Goal: Task Accomplishment & Management: Manage account settings

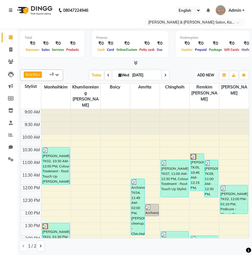
click at [204, 73] on span "ADD NEW" at bounding box center [205, 75] width 17 height 4
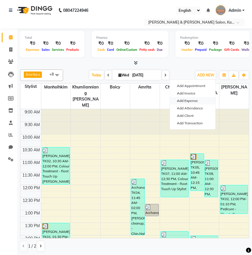
click at [193, 101] on link "Add Expense" at bounding box center [192, 100] width 45 height 7
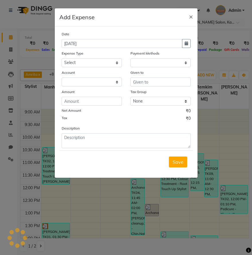
select select "1"
select select "6890"
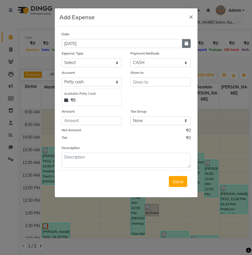
click at [184, 46] on button "button" at bounding box center [186, 43] width 9 height 9
select select "9"
select select "2025"
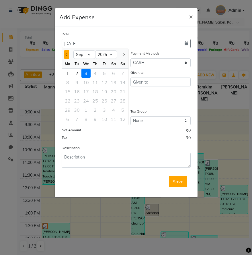
click at [68, 52] on button "Previous month" at bounding box center [66, 54] width 5 height 9
select select "8"
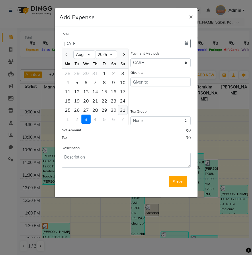
click at [119, 111] on div "31" at bounding box center [122, 109] width 9 height 9
type input "31-08-2025"
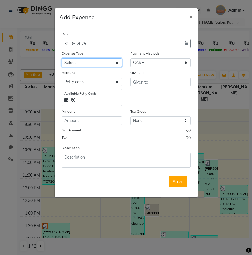
click at [97, 61] on select "Select Advance Salary Bank charges Car maintenance Cash transfer to bank Cash t…" at bounding box center [92, 62] width 60 height 9
select select "20490"
click at [62, 58] on select "Select Advance Salary Bank charges Car maintenance Cash transfer to bank Cash t…" at bounding box center [92, 62] width 60 height 9
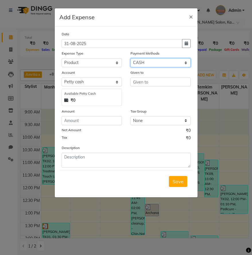
click at [151, 64] on select "Select Wallet GPay PayTM CARD ONLINE CASH" at bounding box center [160, 62] width 60 height 9
select select "3"
click at [130, 58] on select "Select Wallet GPay PayTM CARD ONLINE CASH" at bounding box center [160, 62] width 60 height 9
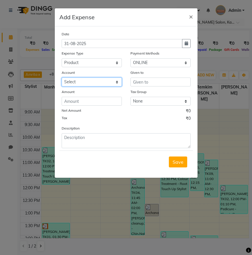
click at [101, 81] on select "Select Salon Account Expense Account" at bounding box center [92, 81] width 60 height 9
select select "7154"
click at [62, 77] on select "Select Salon Account Expense Account" at bounding box center [92, 81] width 60 height 9
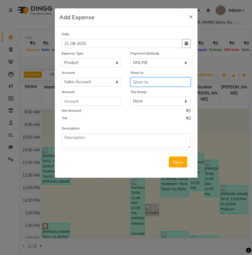
click at [144, 83] on input "text" at bounding box center [160, 81] width 60 height 9
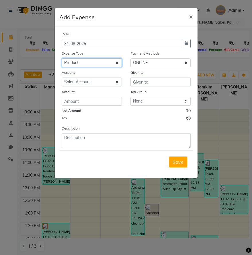
click at [85, 65] on select "Select Advance Salary Bank charges Car maintenance Cash transfer to bank Cash t…" at bounding box center [92, 62] width 60 height 9
select select "20483"
click at [62, 58] on select "Select Advance Salary Bank charges Car maintenance Cash transfer to bank Cash t…" at bounding box center [92, 62] width 60 height 9
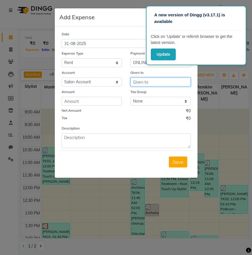
click at [138, 80] on input "text" at bounding box center [160, 81] width 60 height 9
click at [140, 81] on input "text" at bounding box center [160, 81] width 60 height 9
type input "House Owner"
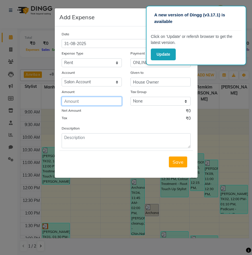
click at [86, 104] on input "number" at bounding box center [92, 101] width 60 height 9
type input "78000"
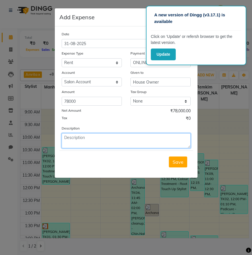
click at [91, 143] on textarea at bounding box center [126, 140] width 129 height 15
type textarea "Rent"
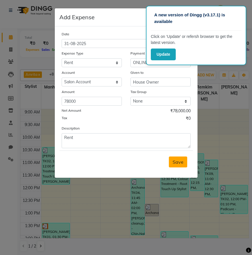
click at [175, 162] on span "Save" at bounding box center [178, 162] width 11 height 6
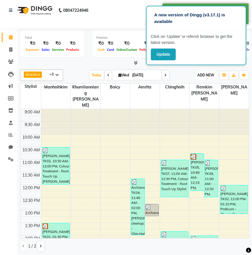
click at [204, 76] on span "ADD NEW" at bounding box center [205, 75] width 17 height 4
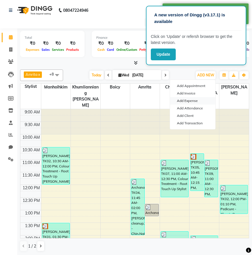
click at [195, 102] on link "Add Expense" at bounding box center [192, 100] width 45 height 7
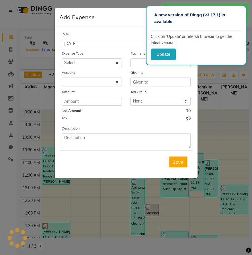
select select "1"
select select "6890"
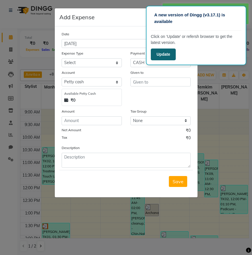
click at [168, 52] on button "Update" at bounding box center [163, 54] width 25 height 12
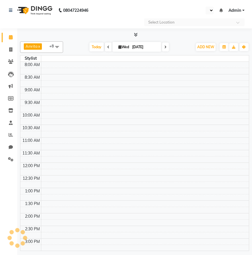
select select "en"
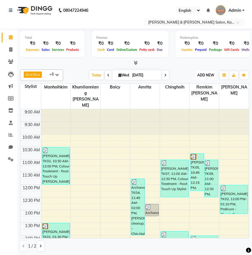
click at [213, 73] on span "ADD NEW" at bounding box center [205, 75] width 17 height 4
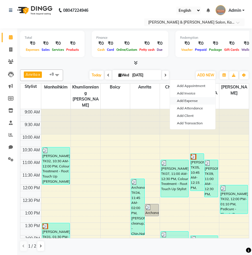
click at [193, 100] on link "Add Expense" at bounding box center [192, 100] width 45 height 7
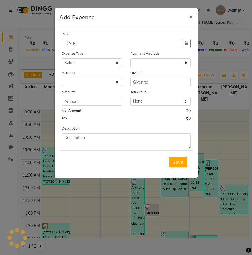
select select "1"
select select "6890"
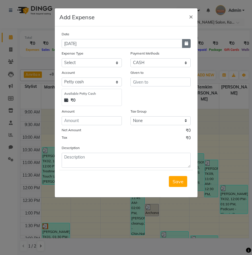
click at [189, 44] on button "button" at bounding box center [186, 43] width 9 height 9
select select "9"
select select "2025"
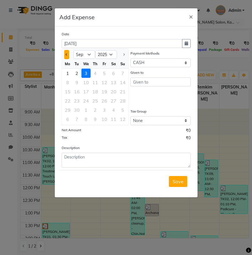
click at [64, 54] on button "Previous month" at bounding box center [66, 54] width 5 height 9
select select "8"
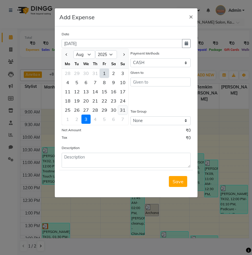
click at [122, 110] on div "31" at bounding box center [122, 109] width 9 height 9
type input "31-08-2025"
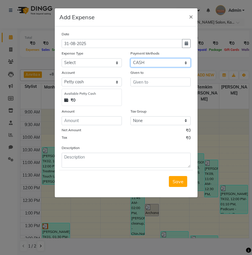
click at [153, 64] on select "Select Wallet GPay PayTM CARD ONLINE CASH" at bounding box center [160, 62] width 60 height 9
select select "3"
click at [130, 58] on select "Select Wallet GPay PayTM CARD ONLINE CASH" at bounding box center [160, 62] width 60 height 9
select select
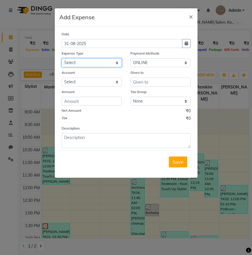
click at [92, 61] on select "Select Advance Salary Bank charges Car maintenance Cash transfer to bank Cash t…" at bounding box center [92, 62] width 60 height 9
select select "20485"
click at [62, 58] on select "Select Advance Salary Bank charges Car maintenance Cash transfer to bank Cash t…" at bounding box center [92, 62] width 60 height 9
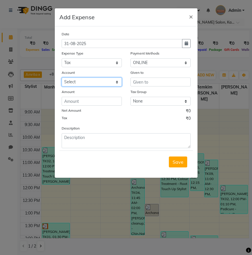
click at [99, 80] on select "Select Salon Account Expense Account" at bounding box center [92, 81] width 60 height 9
select select "7154"
click at [62, 77] on select "Select Salon Account Expense Account" at bounding box center [92, 81] width 60 height 9
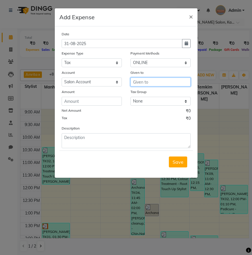
click at [153, 81] on input "text" at bounding box center [160, 81] width 60 height 9
type input "VP Associate Mahendra"
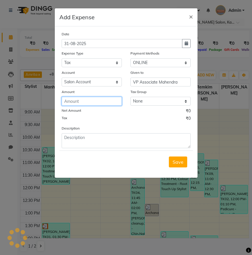
click at [93, 101] on input "number" at bounding box center [92, 101] width 60 height 9
type input "8500"
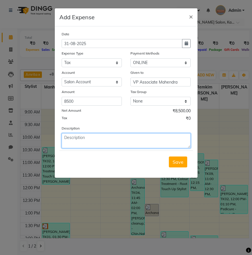
click at [94, 134] on textarea at bounding box center [126, 140] width 129 height 15
type textarea "Rent Tax"
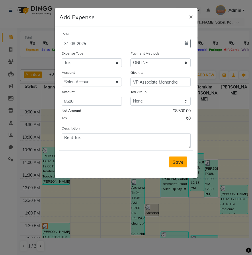
click at [179, 163] on span "Save" at bounding box center [178, 162] width 11 height 6
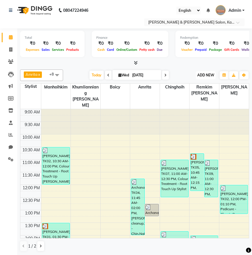
click at [203, 73] on span "ADD NEW" at bounding box center [205, 75] width 17 height 4
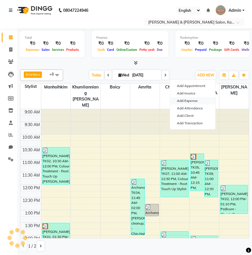
click at [191, 103] on link "Add Expense" at bounding box center [192, 100] width 45 height 7
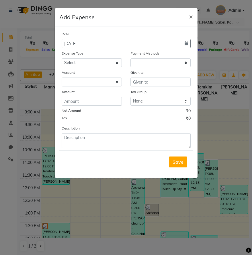
select select "1"
select select "6890"
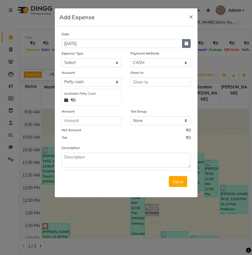
click at [189, 45] on button "button" at bounding box center [186, 43] width 9 height 9
select select "9"
select select "2025"
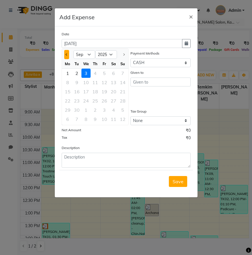
click at [67, 55] on button "Previous month" at bounding box center [66, 54] width 5 height 9
select select "8"
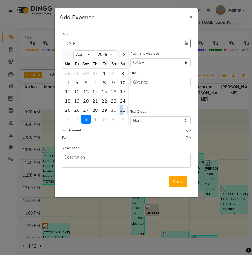
click at [121, 109] on div "31" at bounding box center [122, 109] width 9 height 9
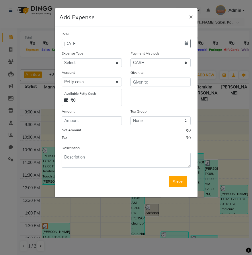
type input "31-08-2025"
click at [99, 62] on select "Select Advance Salary Bank charges Car maintenance Cash transfer to bank Cash t…" at bounding box center [92, 62] width 60 height 9
select select "20490"
click at [62, 58] on select "Select Advance Salary Bank charges Car maintenance Cash transfer to bank Cash t…" at bounding box center [92, 62] width 60 height 9
click at [164, 61] on select "Select Wallet GPay PayTM CARD ONLINE CASH" at bounding box center [160, 62] width 60 height 9
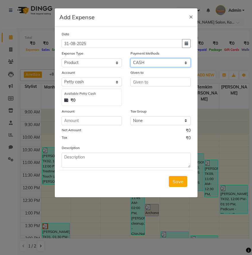
select select "3"
click at [130, 58] on select "Select Wallet GPay PayTM CARD ONLINE CASH" at bounding box center [160, 62] width 60 height 9
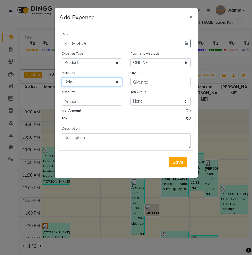
click at [99, 82] on select "Select Salon Account Expense Account" at bounding box center [92, 81] width 60 height 9
select select "7154"
click at [62, 77] on select "Select Salon Account Expense Account" at bounding box center [92, 81] width 60 height 9
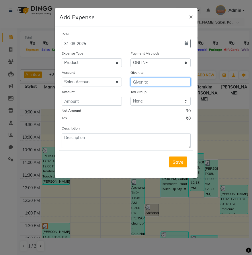
click at [146, 81] on input "text" at bounding box center [160, 81] width 60 height 9
type input "Wella"
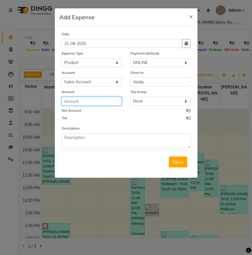
click at [97, 101] on input "number" at bounding box center [92, 101] width 60 height 9
type input "28225"
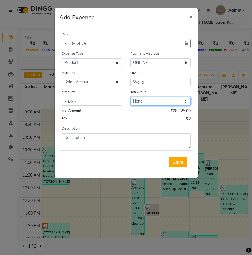
click at [148, 99] on select "None GST" at bounding box center [160, 101] width 60 height 9
select select "3434"
click at [130, 97] on select "None GST" at bounding box center [160, 101] width 60 height 9
click at [182, 162] on span "Save" at bounding box center [178, 162] width 11 height 6
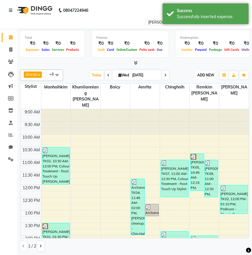
click at [200, 75] on span "ADD NEW" at bounding box center [205, 75] width 17 height 4
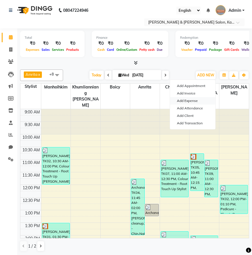
click at [196, 99] on link "Add Expense" at bounding box center [192, 100] width 45 height 7
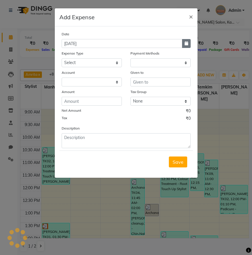
select select "1"
select select "6890"
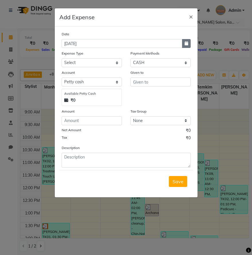
click at [186, 41] on button "button" at bounding box center [186, 43] width 9 height 9
select select "9"
select select "2025"
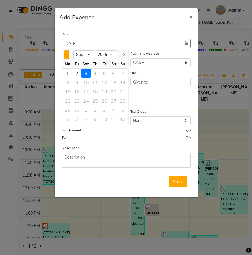
click at [67, 52] on button "Previous month" at bounding box center [66, 54] width 5 height 9
select select "8"
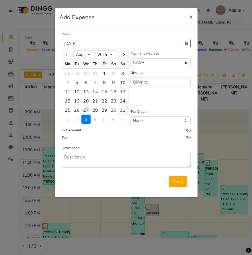
click at [125, 107] on div "31" at bounding box center [122, 109] width 9 height 9
type input "31-08-2025"
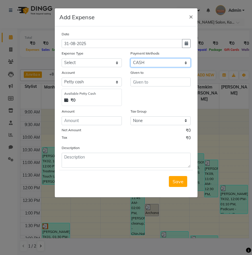
click at [157, 61] on select "Select Wallet GPay PayTM CARD ONLINE CASH" at bounding box center [160, 62] width 60 height 9
select select "3"
click at [130, 58] on select "Select Wallet GPay PayTM CARD ONLINE CASH" at bounding box center [160, 62] width 60 height 9
select select
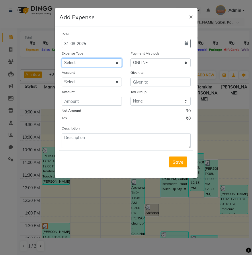
click at [99, 64] on select "Select Advance Salary Bank charges Car maintenance Cash transfer to bank Cash t…" at bounding box center [92, 62] width 60 height 9
select select "20490"
click at [62, 58] on select "Select Advance Salary Bank charges Car maintenance Cash transfer to bank Cash t…" at bounding box center [92, 62] width 60 height 9
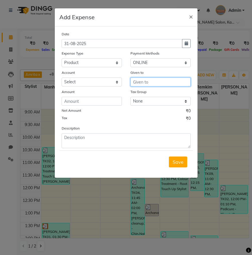
click at [150, 83] on input "text" at bounding box center [160, 81] width 60 height 9
type input "Shree Sai Marketing"
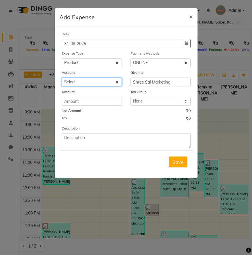
click at [91, 78] on select "Select Salon Account Expense Account" at bounding box center [92, 81] width 60 height 9
select select "7154"
click at [62, 77] on select "Select Salon Account Expense Account" at bounding box center [92, 81] width 60 height 9
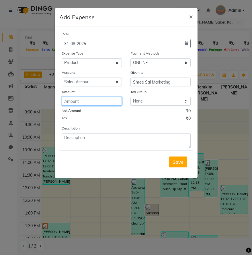
click at [88, 99] on input "number" at bounding box center [92, 101] width 60 height 9
type input "32003"
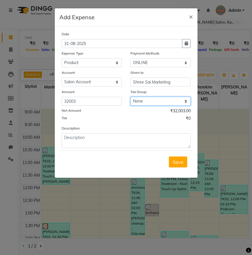
click at [167, 99] on select "None GST" at bounding box center [160, 101] width 60 height 9
select select "3434"
click at [130, 97] on select "None GST" at bounding box center [160, 101] width 60 height 9
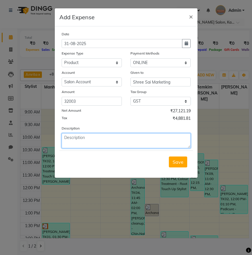
click at [115, 138] on textarea at bounding box center [126, 140] width 129 height 15
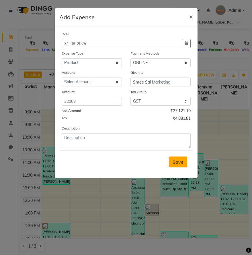
click at [181, 161] on span "Save" at bounding box center [178, 162] width 11 height 6
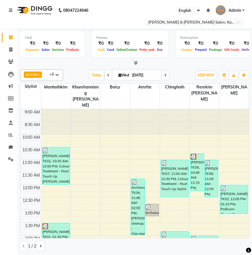
click at [191, 66] on div "Total ₹0 Expenses ₹0 Sales ₹0 Services ₹0 Products Finance ₹0 Cash ₹0 Card ₹0 O…" at bounding box center [134, 141] width 235 height 226
click at [204, 75] on span "ADD NEW" at bounding box center [205, 75] width 17 height 4
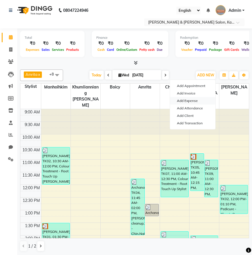
click at [195, 99] on link "Add Expense" at bounding box center [192, 100] width 45 height 7
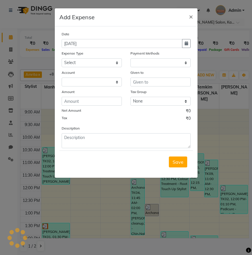
select select "1"
select select "6890"
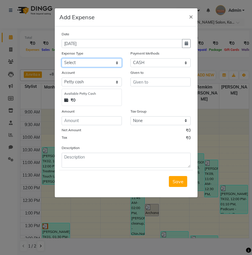
click at [91, 64] on select "Select Advance Salary Bank charges Car maintenance Cash transfer to bank Cash t…" at bounding box center [92, 62] width 60 height 9
select select "20490"
click at [62, 58] on select "Select Advance Salary Bank charges Car maintenance Cash transfer to bank Cash t…" at bounding box center [92, 62] width 60 height 9
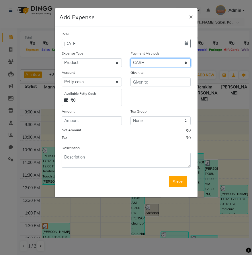
click at [160, 62] on select "Select Wallet GPay PayTM CARD ONLINE CASH" at bounding box center [160, 62] width 60 height 9
select select "3"
click at [130, 58] on select "Select Wallet GPay PayTM CARD ONLINE CASH" at bounding box center [160, 62] width 60 height 9
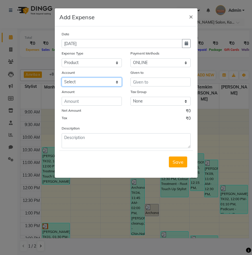
click at [84, 82] on select "Select Salon Account Expense Account" at bounding box center [92, 81] width 60 height 9
select select "7154"
click at [62, 77] on select "Select Salon Account Expense Account" at bounding box center [92, 81] width 60 height 9
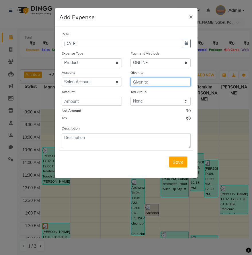
click at [145, 82] on input "text" at bounding box center [160, 81] width 60 height 9
type input "Prime Beauty Store"
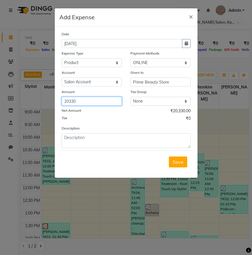
type input "20330"
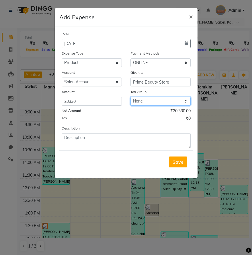
click at [166, 103] on select "None GST" at bounding box center [160, 101] width 60 height 9
select select "3434"
click at [130, 97] on select "None GST" at bounding box center [160, 101] width 60 height 9
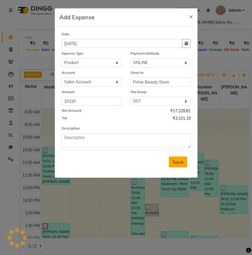
click at [177, 159] on span "Save" at bounding box center [178, 162] width 11 height 6
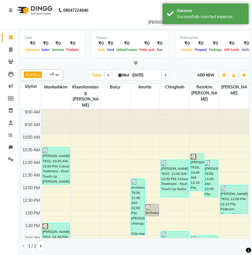
click at [205, 75] on span "ADD NEW" at bounding box center [205, 75] width 17 height 4
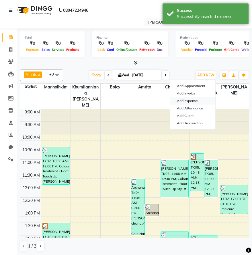
click at [191, 101] on link "Add Expense" at bounding box center [192, 100] width 45 height 7
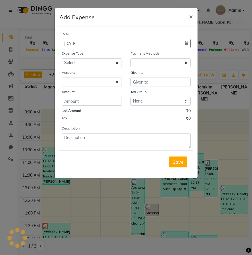
select select "1"
select select "6890"
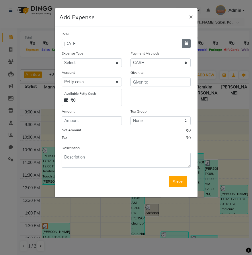
click at [187, 42] on icon "button" at bounding box center [186, 43] width 3 height 4
select select "9"
select select "2025"
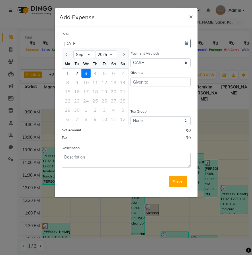
click at [64, 53] on div at bounding box center [67, 54] width 11 height 9
click at [66, 54] on span "Previous month" at bounding box center [66, 54] width 2 height 2
select select "8"
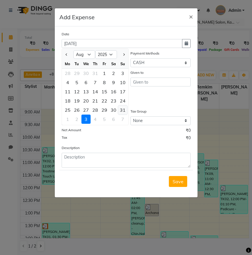
click at [122, 109] on div "31" at bounding box center [122, 109] width 9 height 9
type input "31-08-2025"
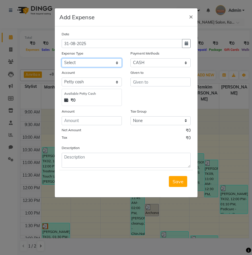
click at [93, 61] on select "Select Advance Salary Bank charges Car maintenance Cash transfer to bank Cash t…" at bounding box center [92, 62] width 60 height 9
select select "20490"
click at [62, 58] on select "Select Advance Salary Bank charges Car maintenance Cash transfer to bank Cash t…" at bounding box center [92, 62] width 60 height 9
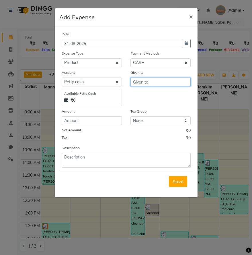
click at [155, 85] on input "text" at bounding box center [160, 81] width 60 height 9
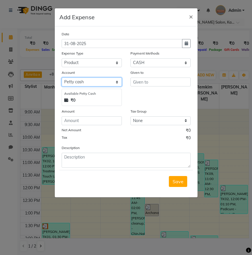
click at [91, 83] on select "Select [PERSON_NAME] cash Salon Account Expense Account" at bounding box center [92, 81] width 60 height 9
select select "7154"
click at [62, 77] on select "Select [PERSON_NAME] cash Salon Account Expense Account" at bounding box center [92, 81] width 60 height 9
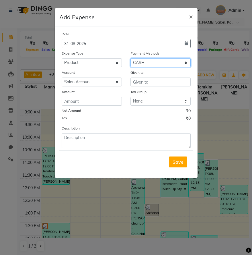
click at [168, 59] on select "Select Wallet GPay PayTM CARD ONLINE CASH" at bounding box center [160, 62] width 60 height 9
select select "3"
click at [130, 58] on select "Select Wallet GPay PayTM CARD ONLINE CASH" at bounding box center [160, 62] width 60 height 9
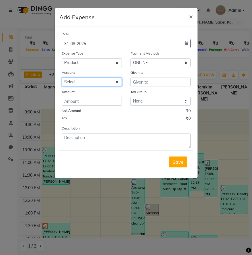
click at [106, 85] on select "Select Salon Account Expense Account" at bounding box center [92, 81] width 60 height 9
select select "7154"
click at [62, 77] on select "Select Salon Account Expense Account" at bounding box center [92, 81] width 60 height 9
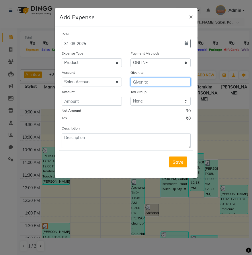
click at [142, 82] on input "text" at bounding box center [160, 81] width 60 height 9
type input "[PERSON_NAME] Store"
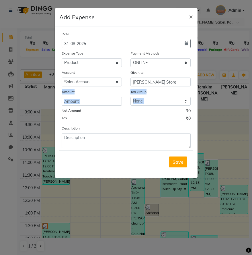
click at [97, 105] on div "Date [DATE] Expense Type Select Advance Salary Bank charges Car maintenance Cas…" at bounding box center [126, 89] width 129 height 117
click at [99, 101] on input "number" at bounding box center [92, 101] width 60 height 9
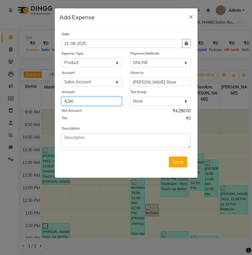
type input "4290"
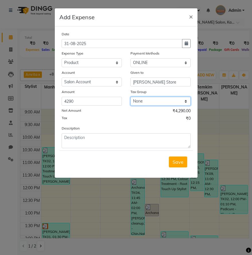
click at [143, 97] on select "None GST" at bounding box center [160, 101] width 60 height 9
select select "3434"
click at [130, 97] on select "None GST" at bounding box center [160, 101] width 60 height 9
click at [183, 165] on button "Save" at bounding box center [178, 161] width 18 height 11
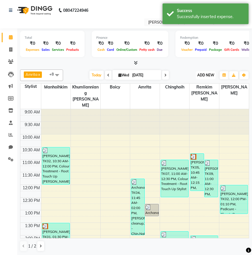
click at [204, 77] on span "ADD NEW" at bounding box center [205, 75] width 17 height 4
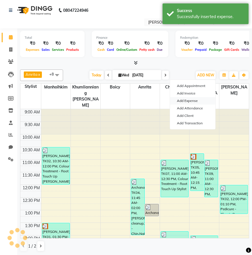
click at [199, 100] on link "Add Expense" at bounding box center [192, 100] width 45 height 7
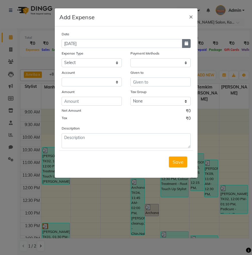
select select "1"
select select "6890"
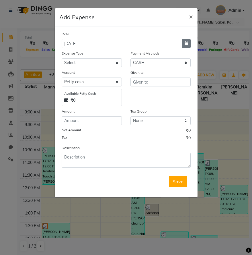
click at [188, 44] on button "button" at bounding box center [186, 43] width 9 height 9
select select "9"
select select "2025"
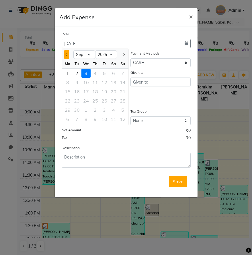
click at [67, 53] on button "Previous month" at bounding box center [66, 54] width 5 height 9
select select "8"
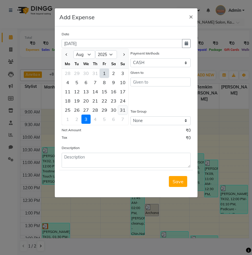
click at [123, 109] on div "31" at bounding box center [122, 109] width 9 height 9
type input "31-08-2025"
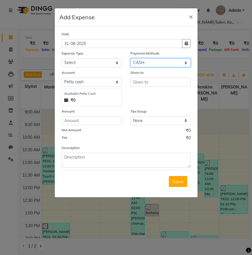
click at [157, 61] on select "Select Wallet GPay PayTM CARD ONLINE CASH" at bounding box center [160, 62] width 60 height 9
select select "3"
click at [130, 58] on select "Select Wallet GPay PayTM CARD ONLINE CASH" at bounding box center [160, 62] width 60 height 9
select select
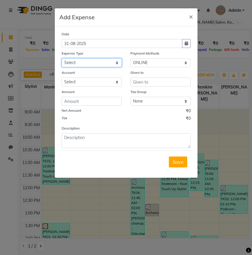
click at [98, 61] on select "Select Advance Salary Bank charges Car maintenance Cash transfer to bank Cash t…" at bounding box center [92, 62] width 60 height 9
select select "20490"
click at [62, 58] on select "Select Advance Salary Bank charges Car maintenance Cash transfer to bank Cash t…" at bounding box center [92, 62] width 60 height 9
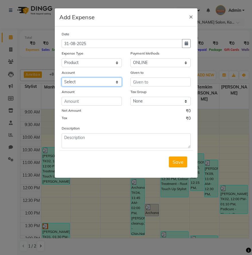
click at [92, 84] on select "Select Salon Account Expense Account" at bounding box center [92, 81] width 60 height 9
select select "7154"
click at [62, 77] on select "Select Salon Account Expense Account" at bounding box center [92, 81] width 60 height 9
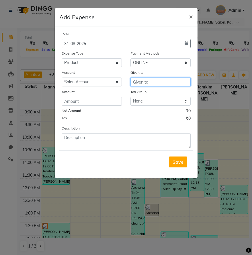
click at [144, 82] on input "text" at bounding box center [160, 81] width 60 height 9
type input "[PERSON_NAME]"
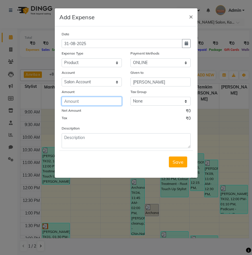
click at [112, 101] on input "number" at bounding box center [92, 101] width 60 height 9
type input "5400"
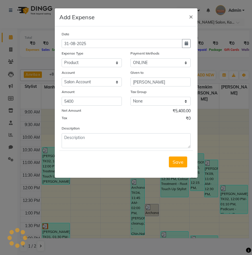
click at [153, 96] on div "Tax Group" at bounding box center [160, 93] width 60 height 8
click at [152, 98] on select "None GST" at bounding box center [160, 101] width 60 height 9
select select "3434"
click at [130, 97] on select "None GST" at bounding box center [160, 101] width 60 height 9
click at [183, 163] on button "Save" at bounding box center [178, 161] width 18 height 11
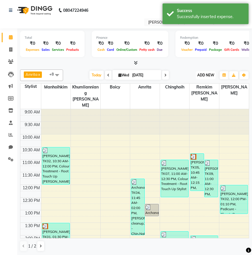
click at [204, 74] on span "ADD NEW" at bounding box center [205, 75] width 17 height 4
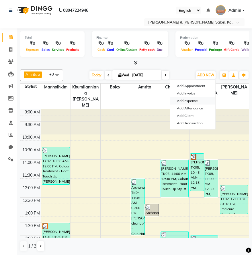
click at [191, 100] on link "Add Expense" at bounding box center [192, 100] width 45 height 7
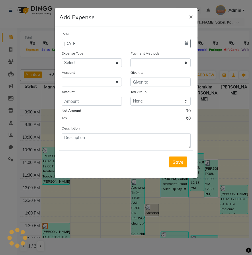
select select "1"
select select "6890"
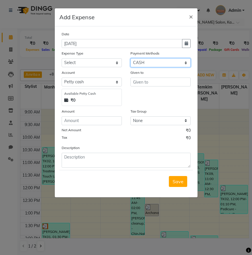
click at [183, 59] on select "Select Wallet GPay PayTM CARD ONLINE CASH" at bounding box center [160, 62] width 60 height 9
select select "3"
click at [130, 58] on select "Select Wallet GPay PayTM CARD ONLINE CASH" at bounding box center [160, 62] width 60 height 9
select select
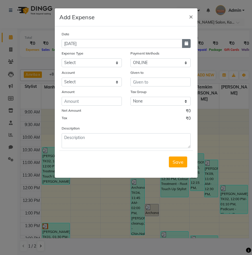
click at [184, 44] on button "button" at bounding box center [186, 43] width 9 height 9
select select "9"
select select "2025"
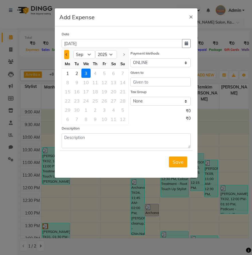
click at [65, 55] on button "Previous month" at bounding box center [66, 54] width 5 height 9
select select "8"
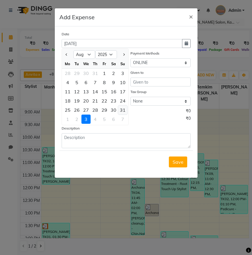
click at [121, 110] on div "31" at bounding box center [122, 109] width 9 height 9
type input "31-08-2025"
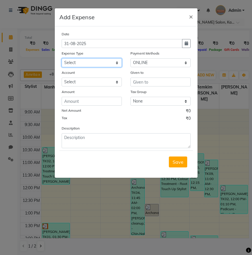
click at [92, 63] on select "Select Advance Salary Bank charges Car maintenance Cash transfer to bank Cash t…" at bounding box center [92, 62] width 60 height 9
select select "20490"
click at [62, 58] on select "Select Advance Salary Bank charges Car maintenance Cash transfer to bank Cash t…" at bounding box center [92, 62] width 60 height 9
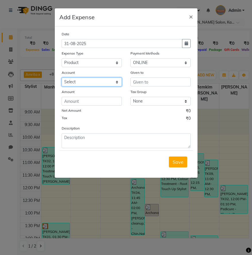
click at [96, 83] on select "Select Salon Account Expense Account" at bounding box center [92, 81] width 60 height 9
select select "7154"
click at [62, 77] on select "Select Salon Account Expense Account" at bounding box center [92, 81] width 60 height 9
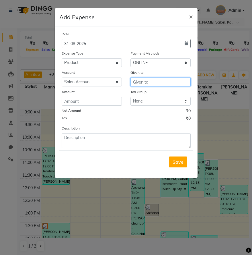
click at [143, 83] on input "text" at bounding box center [160, 81] width 60 height 9
type input "Davines"
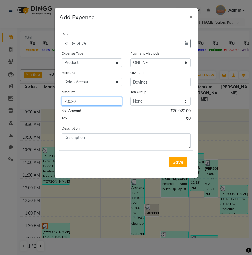
type input "20020"
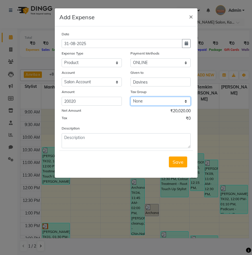
click at [164, 101] on select "None GST" at bounding box center [160, 101] width 60 height 9
select select "3434"
click at [130, 97] on select "None GST" at bounding box center [160, 101] width 60 height 9
click at [178, 160] on span "Save" at bounding box center [178, 162] width 11 height 6
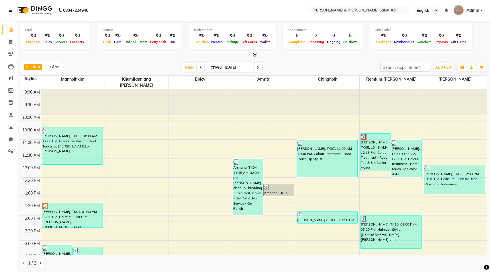
click at [10, 9] on icon at bounding box center [10, 10] width 3 height 4
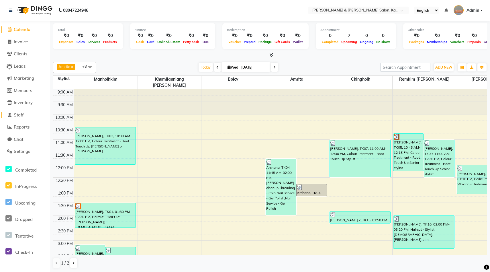
click at [20, 116] on span "Staff" at bounding box center [19, 114] width 10 height 5
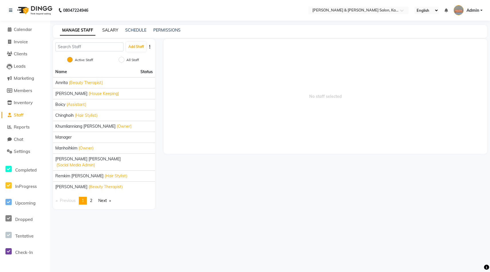
click at [116, 30] on link "SALARY" at bounding box center [110, 30] width 16 height 5
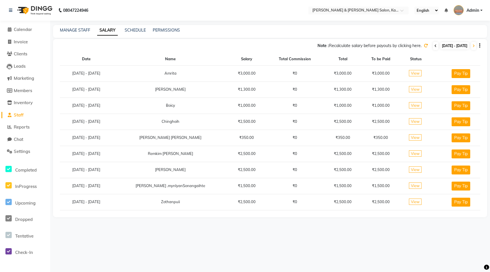
click at [252, 46] on span at bounding box center [435, 46] width 5 height 8
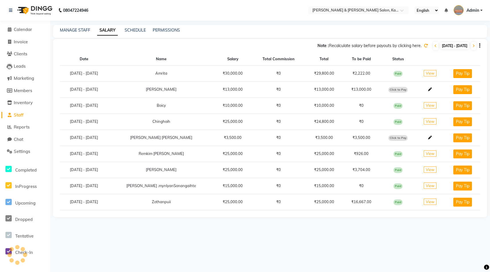
click at [252, 136] on span "Click to Pay" at bounding box center [397, 138] width 19 height 6
select select "1"
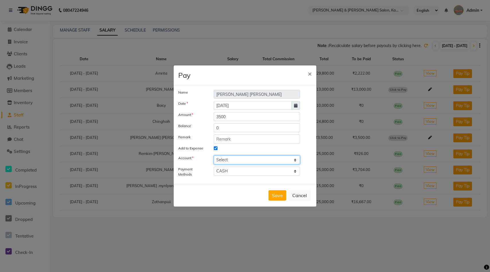
click at [246, 161] on select "Select [PERSON_NAME] cash Salon Account Expense Account" at bounding box center [257, 159] width 86 height 9
select select "7154"
click at [214, 155] on select "Select [PERSON_NAME] cash Salon Account Expense Account" at bounding box center [257, 159] width 86 height 9
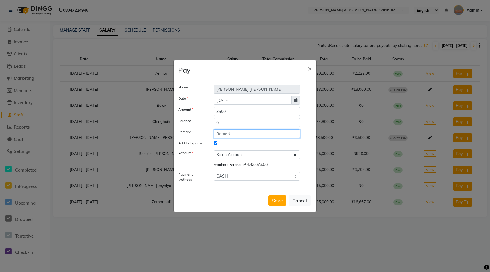
click at [247, 136] on input "text" at bounding box center [257, 133] width 86 height 9
type input "August Salary"
click at [252, 202] on button "Save" at bounding box center [278, 200] width 18 height 10
select select
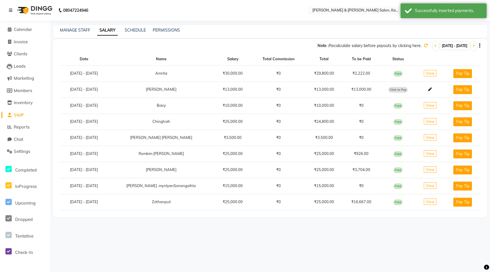
click at [252, 89] on span "Click to Pay" at bounding box center [397, 90] width 19 height 6
select select "1"
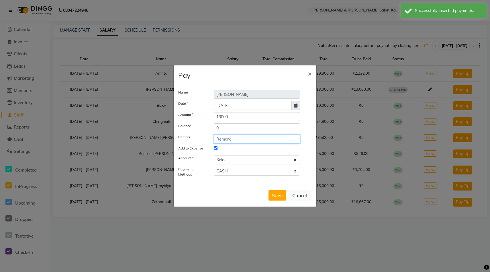
click at [244, 138] on input "text" at bounding box center [257, 138] width 86 height 9
type input "August Salary"
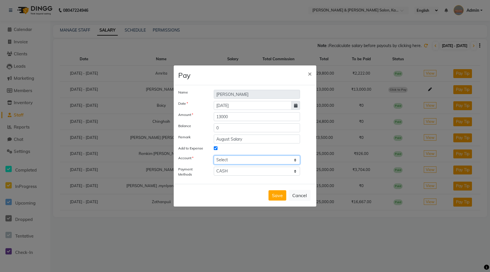
click at [237, 160] on select "Select [PERSON_NAME] cash Salon Account Expense Account" at bounding box center [257, 159] width 86 height 9
select select "7154"
click at [214, 155] on select "Select [PERSON_NAME] cash Salon Account Expense Account" at bounding box center [257, 159] width 86 height 9
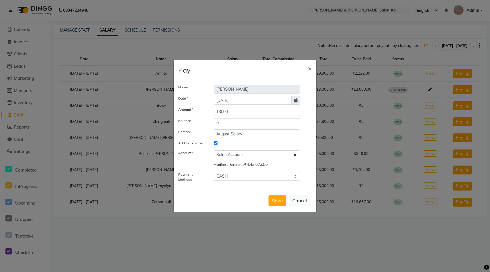
click at [243, 169] on div "Available Balance :" at bounding box center [229, 165] width 30 height 8
click at [252, 99] on icon at bounding box center [295, 100] width 3 height 4
select select "9"
select select "2025"
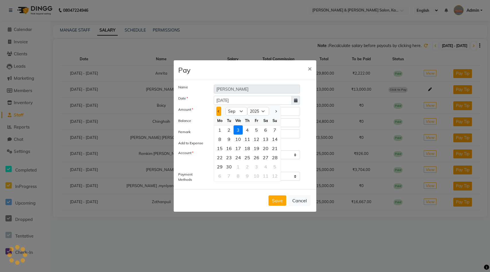
click at [219, 111] on span "Previous month" at bounding box center [219, 111] width 2 height 2
select select "8"
click at [252, 167] on div "31" at bounding box center [274, 166] width 9 height 9
type input "31-08-2025"
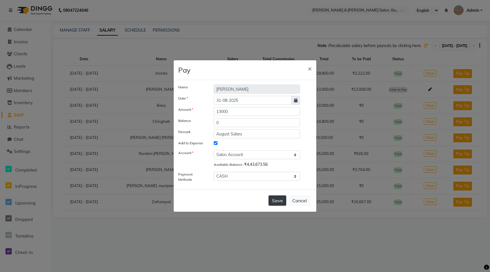
click at [252, 200] on button "Save" at bounding box center [278, 200] width 18 height 10
select select
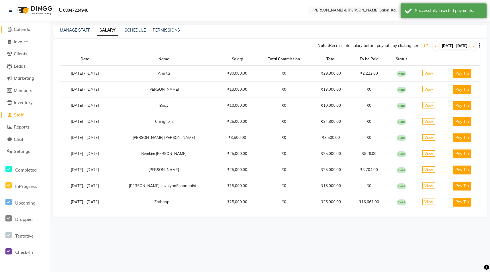
click at [26, 30] on span "Calendar" at bounding box center [23, 29] width 18 height 5
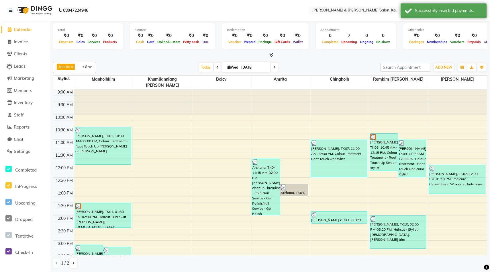
click at [252, 54] on div at bounding box center [270, 55] width 434 height 6
click at [252, 54] on icon at bounding box center [271, 55] width 4 height 4
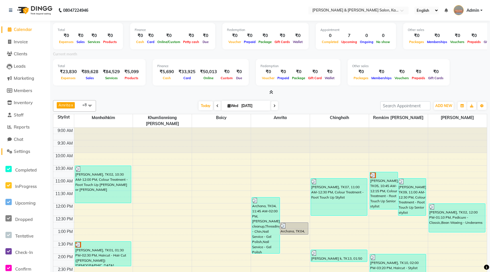
click at [26, 149] on span "Settings" at bounding box center [22, 150] width 16 height 5
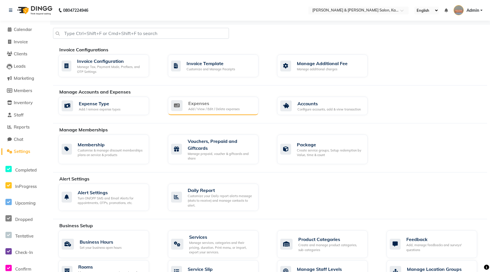
click at [225, 104] on div "Expenses" at bounding box center [213, 103] width 51 height 7
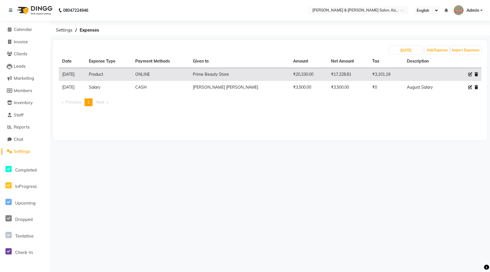
click at [252, 73] on icon at bounding box center [470, 74] width 4 height 4
select select "20490"
select select "3"
select select "7154"
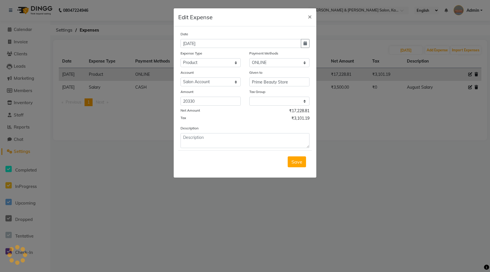
select select "3434"
click at [252, 44] on button "button" at bounding box center [305, 43] width 9 height 9
select select "9"
select select "2025"
click at [186, 54] on span "Previous month" at bounding box center [186, 54] width 2 height 2
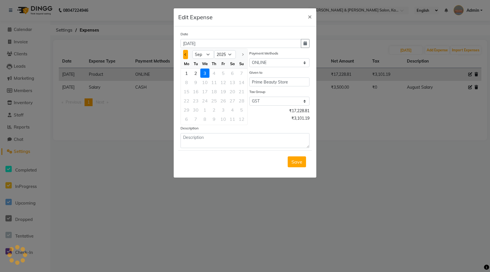
select select "8"
click at [242, 112] on div "31" at bounding box center [241, 109] width 9 height 9
type input "31-08-2025"
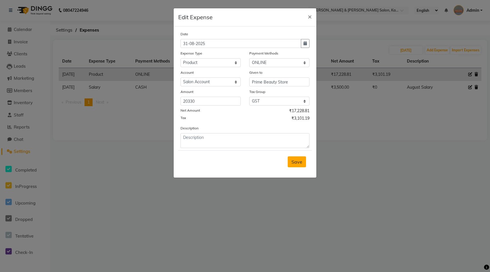
click at [252, 162] on span "Save" at bounding box center [297, 162] width 11 height 6
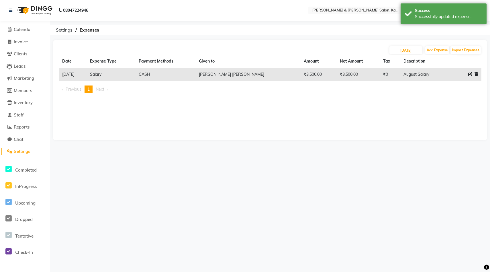
click at [252, 74] on icon at bounding box center [470, 74] width 4 height 4
select select "1"
select select "7154"
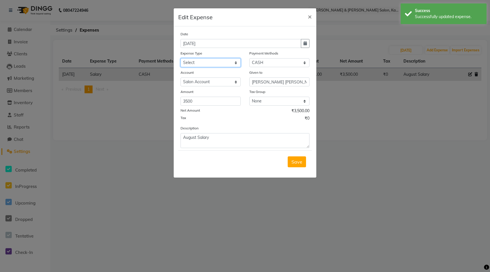
click at [225, 62] on select "Select Advance Salary Bank charges Car maintenance Cash transfer to bank Cash t…" at bounding box center [211, 62] width 60 height 9
select select "20484"
click at [181, 58] on select "Select Advance Salary Bank charges Car maintenance Cash transfer to bank Cash t…" at bounding box center [211, 62] width 60 height 9
click at [252, 42] on icon "button" at bounding box center [305, 43] width 3 height 4
select select "9"
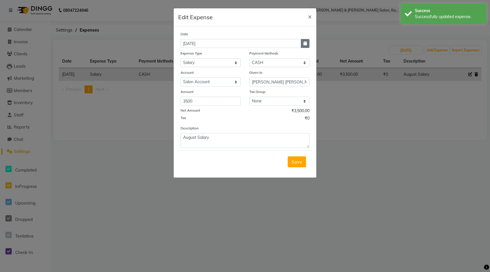
select select "2025"
click at [186, 54] on span "Previous month" at bounding box center [186, 54] width 2 height 2
select select "8"
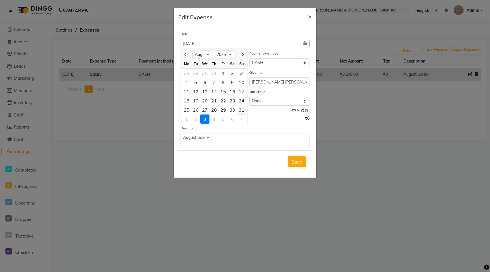
click at [239, 110] on div "31" at bounding box center [241, 109] width 9 height 9
type input "31-08-2025"
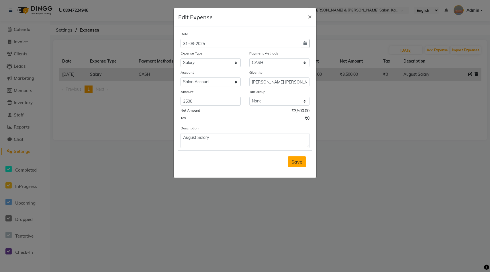
click at [252, 161] on span "Save" at bounding box center [297, 162] width 11 height 6
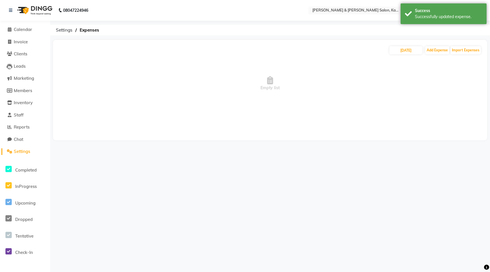
click at [252, 161] on div "08047224946 Select Location × [PERSON_NAME] & [PERSON_NAME] Salon, Kalyan Nagar…" at bounding box center [245, 136] width 490 height 272
click at [29, 30] on span "Calendar" at bounding box center [23, 29] width 18 height 5
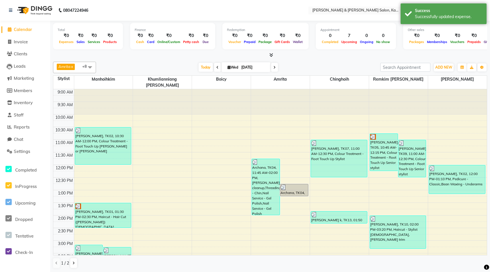
click at [252, 54] on icon at bounding box center [271, 55] width 4 height 4
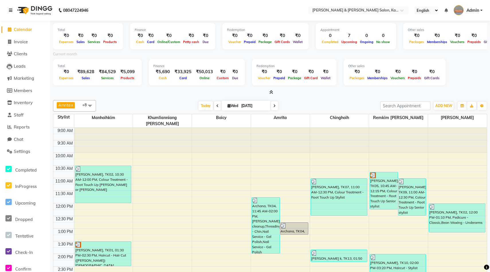
click at [13, 11] on link at bounding box center [12, 10] width 6 height 16
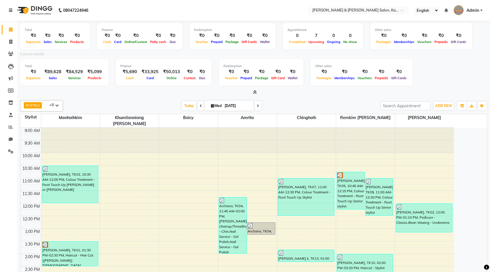
click at [10, 9] on icon at bounding box center [10, 10] width 3 height 4
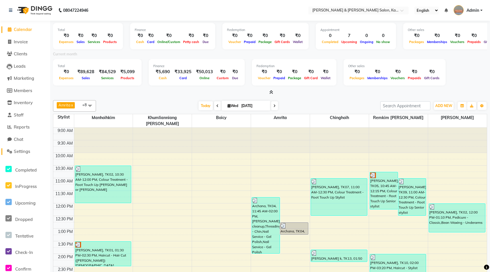
click at [18, 153] on span "Settings" at bounding box center [22, 150] width 16 height 5
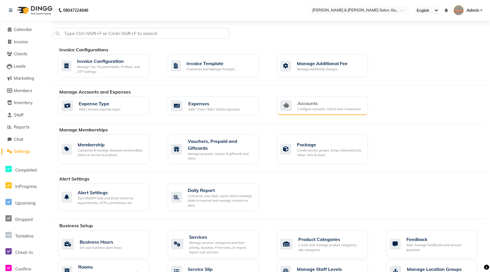
click at [252, 102] on div "Accounts" at bounding box center [329, 103] width 63 height 7
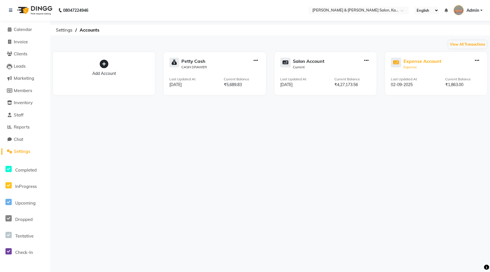
click at [252, 62] on div "Expense Account" at bounding box center [423, 61] width 38 height 7
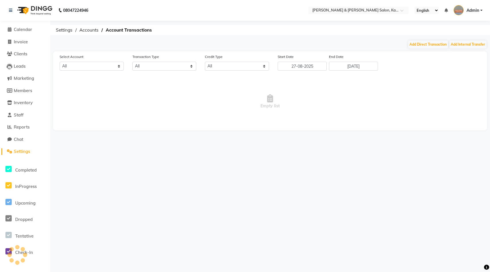
select select "7663"
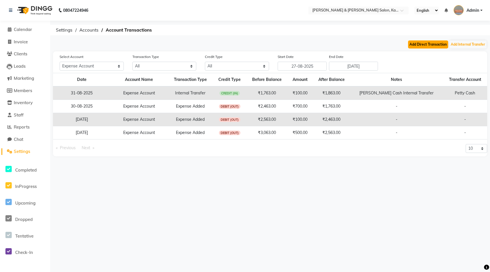
click at [252, 44] on button "Add Direct Transaction" at bounding box center [428, 44] width 40 height 8
select select "direct"
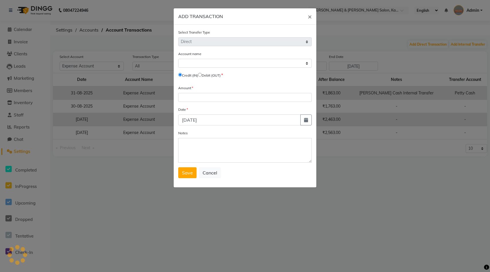
select select "7663"
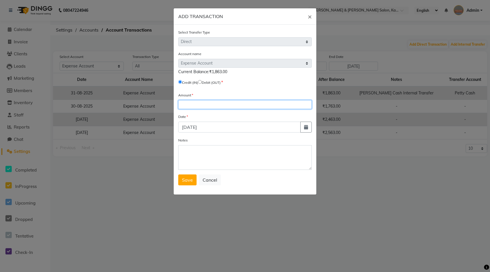
click at [198, 107] on input "number" at bounding box center [245, 104] width 134 height 9
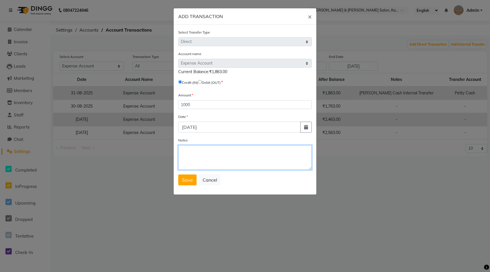
click at [240, 154] on textarea "Notes" at bounding box center [245, 157] width 134 height 25
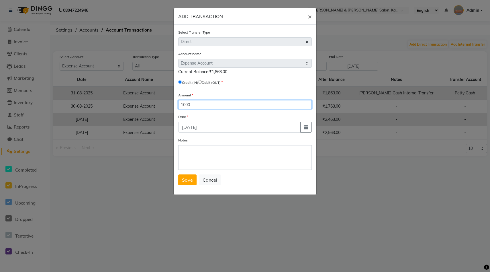
click at [222, 106] on input "1000" at bounding box center [245, 104] width 134 height 9
type input "10000"
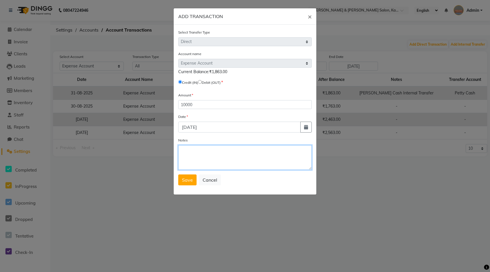
click at [216, 157] on textarea "Notes" at bounding box center [245, 157] width 134 height 25
type textarea "E"
type textarea "September expense [PERSON_NAME] cash a/c"
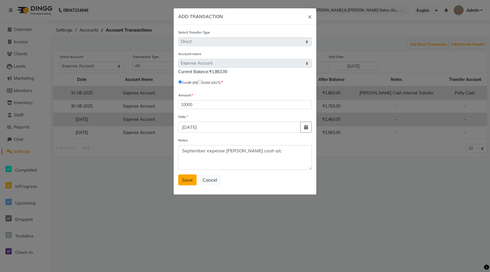
click at [188, 182] on span "Save" at bounding box center [187, 180] width 11 height 6
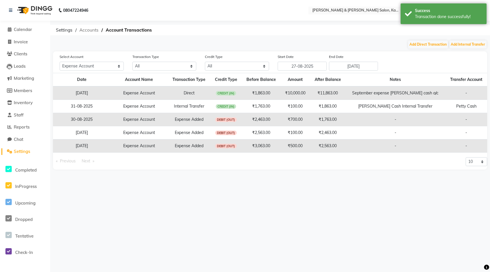
click at [92, 31] on span "Accounts" at bounding box center [89, 30] width 25 height 10
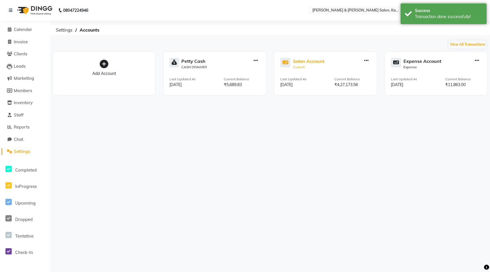
click at [252, 62] on div "Salon Account" at bounding box center [309, 61] width 32 height 7
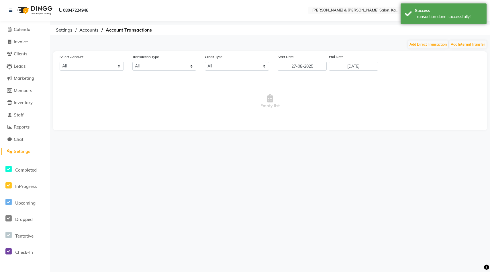
select select "7154"
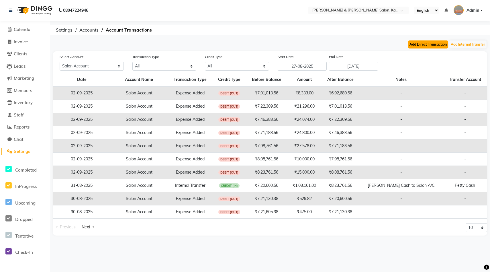
click at [252, 44] on button "Add Direct Transaction" at bounding box center [428, 44] width 40 height 8
select select "direct"
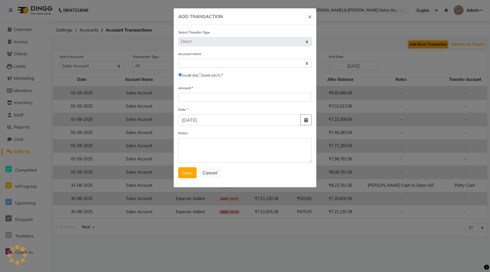
select select "7154"
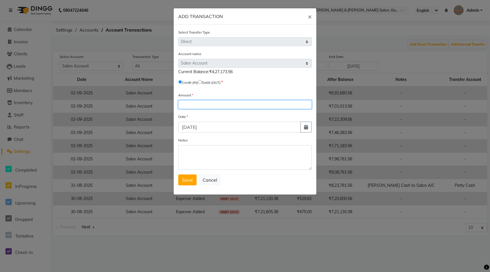
click at [193, 106] on input "number" at bounding box center [245, 104] width 134 height 9
type input "5"
click at [183, 103] on input "500000" at bounding box center [245, 104] width 134 height 9
click at [188, 105] on input "500000" at bounding box center [245, 104] width 134 height 9
type input "500000"
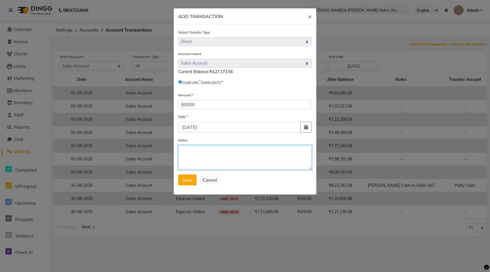
click at [232, 154] on textarea "Notes" at bounding box center [245, 157] width 134 height 25
click at [190, 181] on span "Save" at bounding box center [187, 180] width 11 height 6
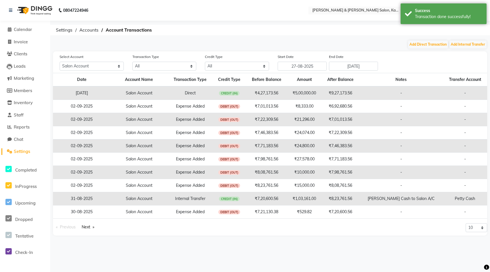
click at [228, 45] on div "Add Direct Transaction Add Internal Transfer" at bounding box center [270, 44] width 434 height 9
click at [94, 32] on span "Accounts" at bounding box center [89, 30] width 25 height 10
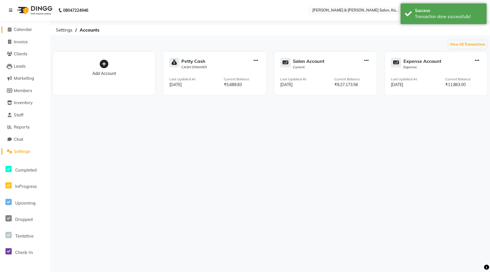
click at [26, 30] on span "Calendar" at bounding box center [23, 29] width 18 height 5
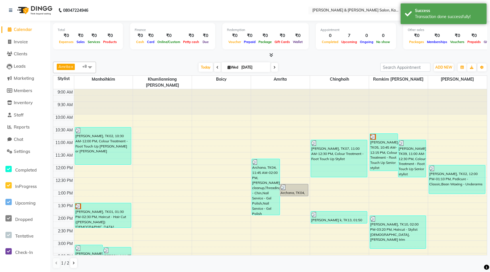
click at [252, 54] on icon at bounding box center [271, 55] width 4 height 4
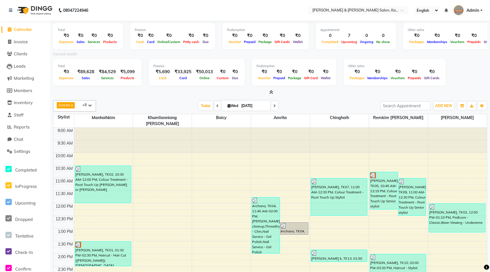
click at [252, 91] on icon at bounding box center [271, 92] width 4 height 4
